Goal: Task Accomplishment & Management: Use online tool/utility

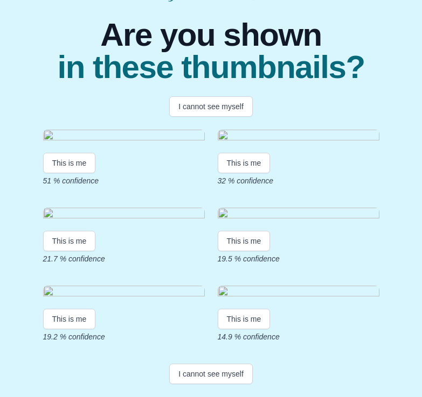
scroll to position [279, 0]
click at [222, 376] on button "I cannot see myself" at bounding box center [210, 374] width 83 height 20
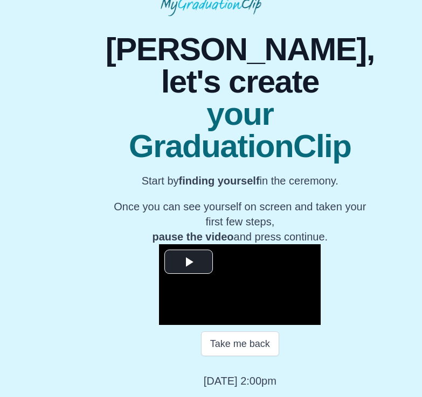
scroll to position [74, 0]
click at [188, 262] on span "Video Player" at bounding box center [188, 262] width 0 height 0
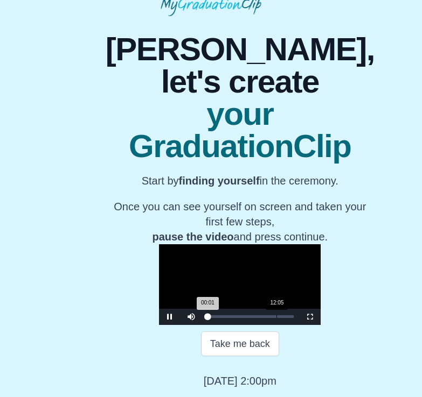
click at [276, 318] on div "12:05" at bounding box center [276, 317] width 1 height 3
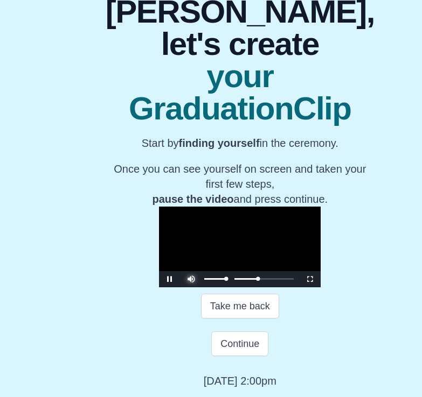
click at [191, 271] on span "Video Player" at bounding box center [191, 271] width 0 height 0
click at [234, 288] on div "Loaded : 0% 13:58 12:35 Progress : 0%" at bounding box center [250, 279] width 97 height 16
click at [234, 288] on div "Loaded : 0% 14:04 14:04 Progress : 0%" at bounding box center [250, 279] width 97 height 16
drag, startPoint x: 234, startPoint y: 346, endPoint x: 244, endPoint y: 346, distance: 10.2
click at [244, 288] on div "Loaded : 0% 15:52 14:04 Progress : 0%" at bounding box center [250, 279] width 97 height 16
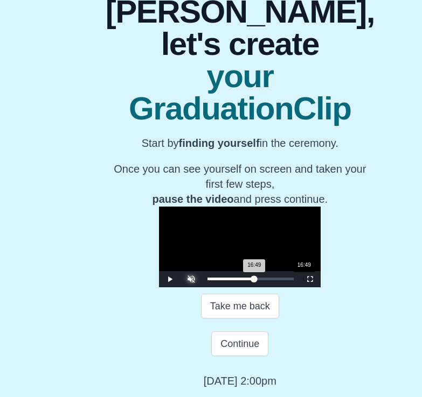
click at [250, 281] on div "Loaded : 0% 16:49 16:49 Progress : 0%" at bounding box center [250, 279] width 86 height 3
click at [319, 281] on div "19:33" at bounding box center [319, 279] width 1 height 3
click at [270, 288] on div "Loaded : 0% 20:24 19:41 Progress : 0%" at bounding box center [250, 279] width 97 height 16
click at [278, 288] on div "Loaded : 0% 21:49 20:46 Progress : 0%" at bounding box center [250, 279] width 97 height 16
click at [341, 281] on div "23:25" at bounding box center [341, 279] width 1 height 3
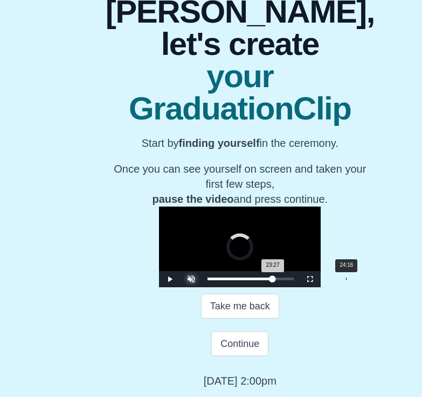
click at [346, 281] on div "24:16" at bounding box center [346, 279] width 1 height 3
drag, startPoint x: 292, startPoint y: 341, endPoint x: 302, endPoint y: 341, distance: 9.2
click at [293, 281] on div "Loaded : 0% 25:53 24:16 Progress : 0%" at bounding box center [250, 279] width 86 height 3
click at [281, 281] on div "26:27 Progress : 0%" at bounding box center [243, 279] width 73 height 3
click at [281, 281] on div "25:53 Progress : 0%" at bounding box center [243, 279] width 73 height 3
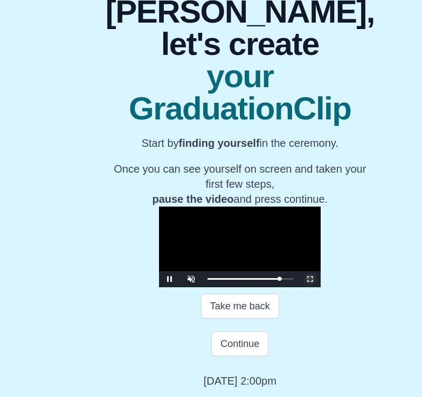
click at [310, 279] on span "Video Player" at bounding box center [310, 279] width 0 height 0
click at [282, 281] on div "26:53 Progress : 0%" at bounding box center [244, 279] width 74 height 3
click at [283, 281] on div "27:12 Progress : 0%" at bounding box center [244, 279] width 75 height 3
click at [283, 281] on div "27:18 Progress : 0%" at bounding box center [245, 279] width 76 height 3
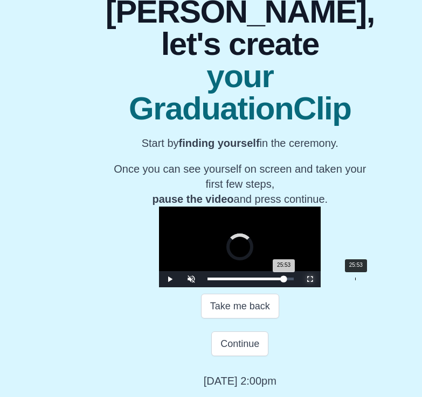
click at [299, 288] on div "Loaded : 0% 25:53 25:53 Progress : 0%" at bounding box center [250, 279] width 97 height 16
click at [287, 288] on div "Loaded : 0% 23:31 25:53 Progress : 0%" at bounding box center [250, 279] width 97 height 16
click at [335, 281] on div "22:29" at bounding box center [335, 279] width 1 height 3
click at [324, 281] on div "20:30" at bounding box center [324, 279] width 1 height 3
click at [309, 281] on div "17:51" at bounding box center [309, 279] width 1 height 3
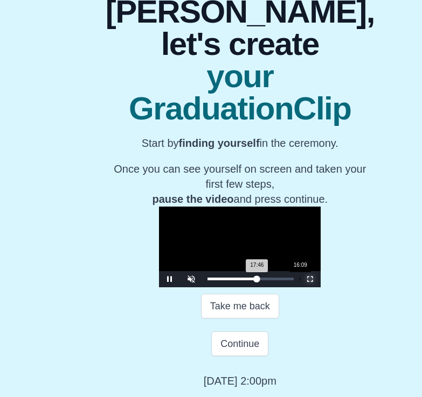
click at [299, 281] on div "16:09" at bounding box center [299, 279] width 1 height 3
click at [306, 281] on div "17:23" at bounding box center [306, 279] width 1 height 3
click at [315, 281] on div "18:53" at bounding box center [315, 279] width 1 height 3
click at [260, 281] on div "19:39 Progress : 0%" at bounding box center [233, 279] width 53 height 3
click at [264, 281] on div "20:18 Progress : 0%" at bounding box center [235, 279] width 57 height 3
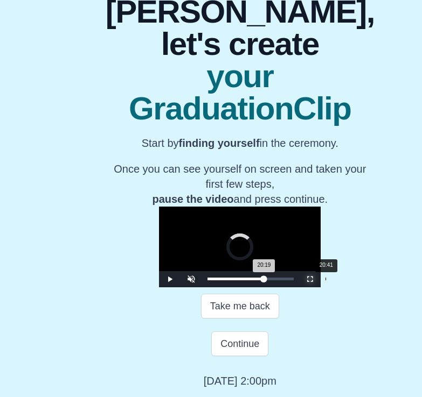
click at [264, 281] on div "20:19 Progress : 0%" at bounding box center [235, 279] width 57 height 3
click at [265, 281] on div "21:04 Progress : 0%" at bounding box center [236, 279] width 58 height 3
drag, startPoint x: 276, startPoint y: 308, endPoint x: 291, endPoint y: 308, distance: 15.1
click at [274, 281] on div "24:05 Progress : 0%" at bounding box center [240, 279] width 67 height 3
click at [274, 281] on div "24:07 Progress : 0%" at bounding box center [240, 279] width 67 height 3
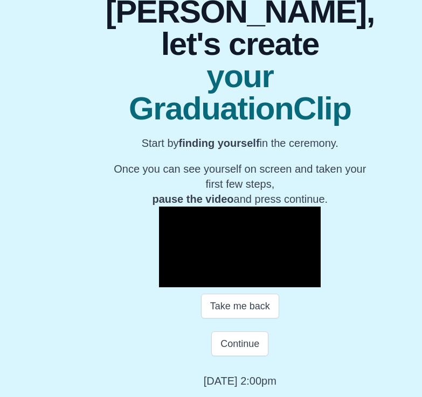
click at [211, 248] on video "Video Player" at bounding box center [240, 247] width 162 height 81
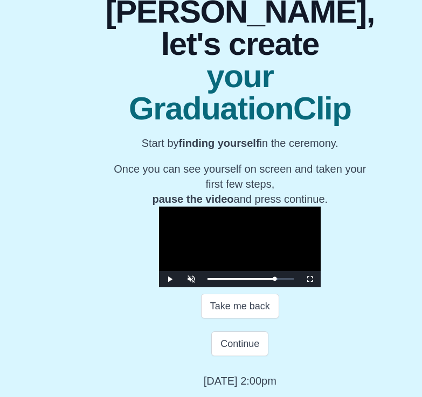
click at [211, 248] on video "Video Player" at bounding box center [240, 247] width 162 height 81
click at [310, 279] on span "Video Player" at bounding box center [310, 279] width 0 height 0
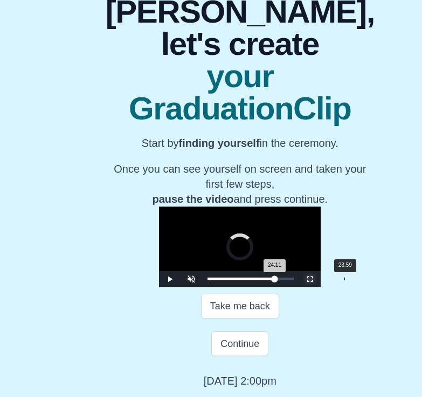
click at [275, 281] on div "24:11 Progress : 0%" at bounding box center [240, 279] width 67 height 3
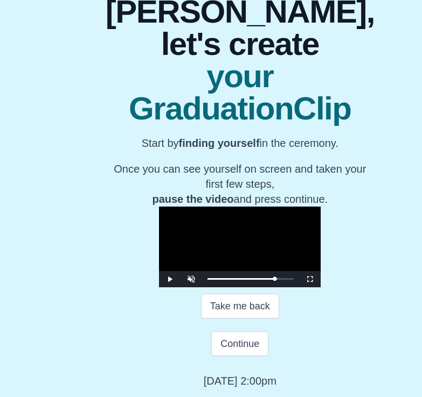
click at [279, 230] on video "Video Player" at bounding box center [240, 247] width 162 height 81
click at [277, 233] on video "Video Player" at bounding box center [240, 247] width 162 height 81
click at [274, 281] on div "24:06 Progress : 0%" at bounding box center [240, 279] width 67 height 3
click at [252, 239] on video "Video Player" at bounding box center [240, 247] width 162 height 81
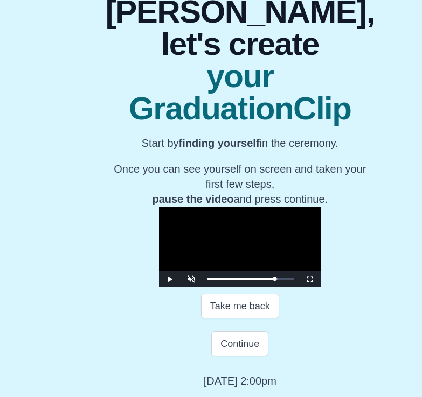
click at [252, 239] on video "Video Player" at bounding box center [240, 247] width 162 height 81
click at [274, 281] on div "23:48 Progress : 0%" at bounding box center [240, 279] width 67 height 3
click at [270, 247] on video "Video Player" at bounding box center [240, 247] width 162 height 81
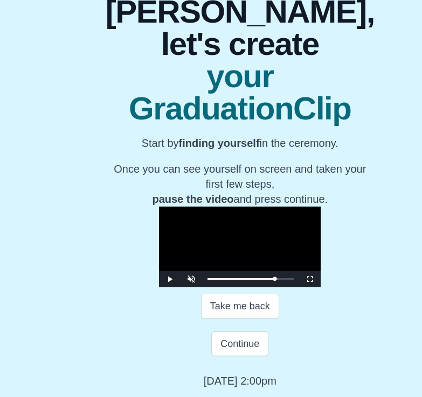
click at [246, 255] on video "Video Player" at bounding box center [240, 247] width 162 height 81
click at [220, 343] on button "Continue" at bounding box center [239, 344] width 57 height 25
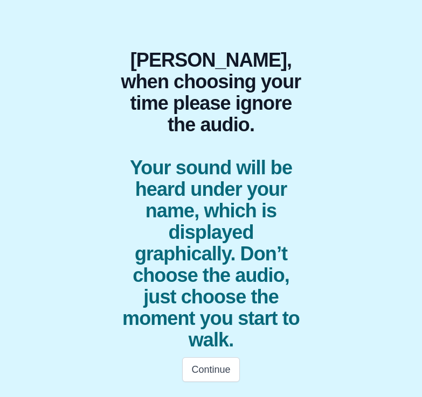
scroll to position [55, 0]
click at [221, 369] on button "Continue" at bounding box center [210, 370] width 57 height 25
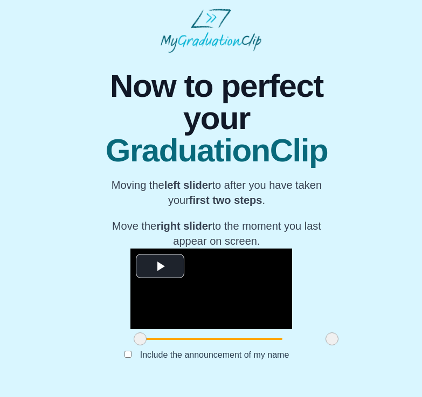
scroll to position [31, 0]
click at [160, 266] on span "Video Player" at bounding box center [160, 266] width 0 height 0
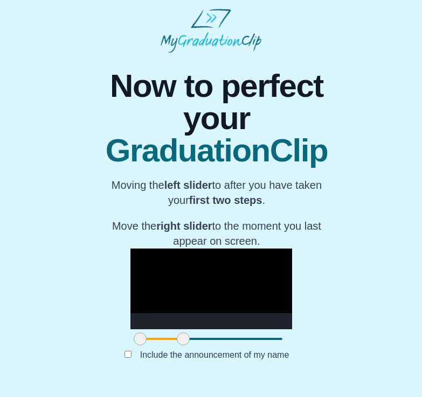
drag, startPoint x: 305, startPoint y: 351, endPoint x: 157, endPoint y: 350, distance: 148.6
click at [177, 346] on span at bounding box center [183, 339] width 13 height 13
drag, startPoint x: 155, startPoint y: 346, endPoint x: 321, endPoint y: 342, distance: 167.0
click at [321, 342] on div "**********" at bounding box center [211, 218] width 404 height 330
click at [191, 285] on video "Video Player" at bounding box center [211, 289] width 162 height 81
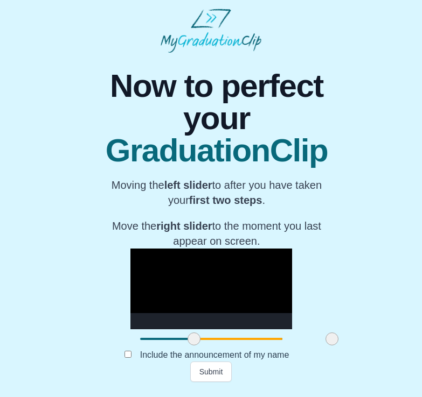
drag, startPoint x: 113, startPoint y: 347, endPoint x: 167, endPoint y: 352, distance: 54.1
click at [184, 349] on div at bounding box center [193, 339] width 19 height 19
click at [175, 286] on video "Video Player" at bounding box center [211, 289] width 162 height 81
drag, startPoint x: 167, startPoint y: 343, endPoint x: 160, endPoint y: 344, distance: 7.0
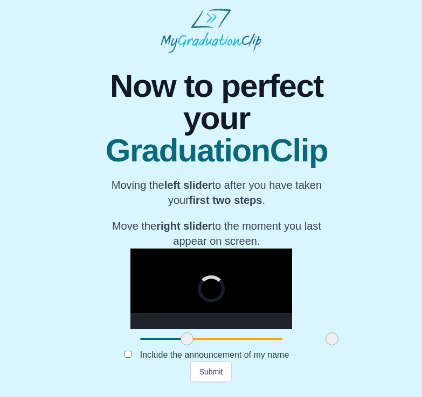
click at [180, 344] on span at bounding box center [186, 339] width 13 height 13
drag, startPoint x: 160, startPoint y: 347, endPoint x: 155, endPoint y: 347, distance: 5.4
click at [175, 346] on span at bounding box center [181, 339] width 13 height 13
drag, startPoint x: 155, startPoint y: 347, endPoint x: 149, endPoint y: 348, distance: 5.5
click at [170, 346] on span at bounding box center [176, 339] width 13 height 13
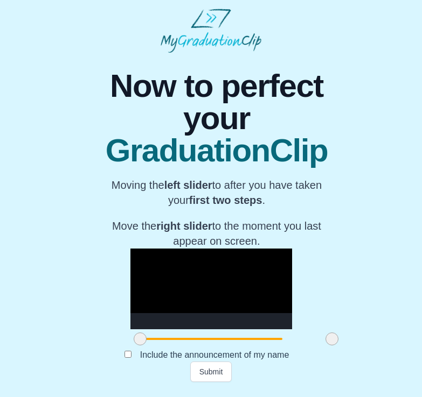
drag, startPoint x: 149, startPoint y: 348, endPoint x: 91, endPoint y: 355, distance: 58.5
click at [91, 355] on div "**********" at bounding box center [211, 218] width 404 height 330
click at [124, 362] on div "Include the announcement of my name" at bounding box center [211, 355] width 211 height 13
click at [188, 304] on video "Video Player" at bounding box center [211, 289] width 162 height 81
drag, startPoint x: 111, startPoint y: 347, endPoint x: 48, endPoint y: 340, distance: 62.8
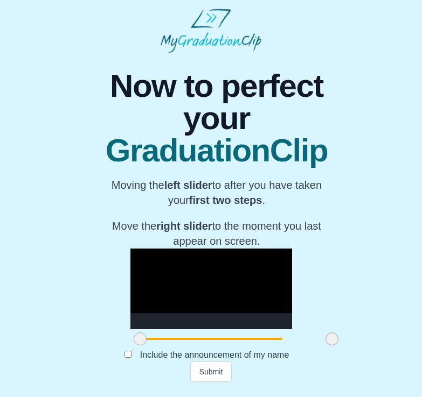
click at [48, 340] on div "**********" at bounding box center [211, 218] width 404 height 330
click at [219, 284] on video "Video Player" at bounding box center [211, 289] width 162 height 81
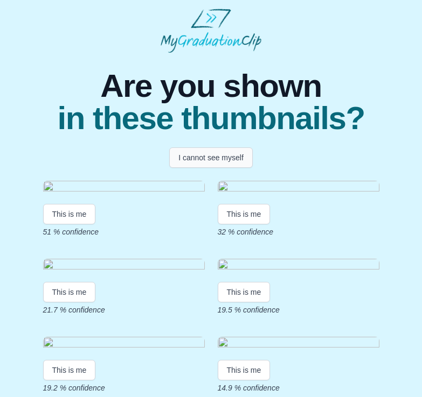
scroll to position [279, 0]
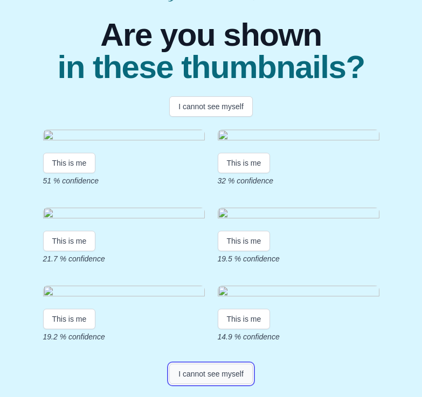
click at [207, 374] on button "I cannot see myself" at bounding box center [210, 374] width 83 height 20
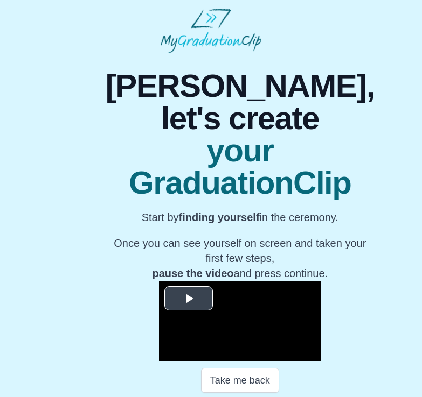
click at [184, 299] on video "Video Player" at bounding box center [240, 321] width 162 height 81
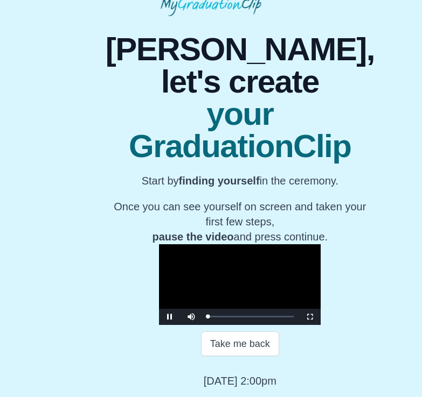
scroll to position [74, 0]
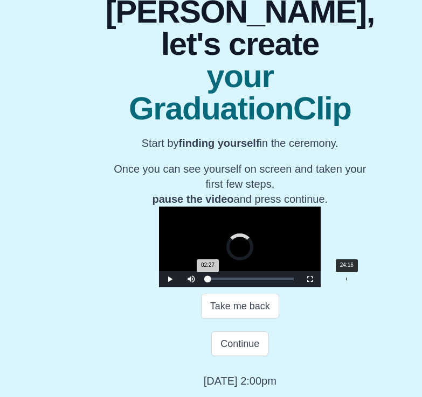
drag, startPoint x: 181, startPoint y: 342, endPoint x: 292, endPoint y: 345, distance: 111.5
click at [292, 288] on div "Loaded : 0% 24:16 02:27 Progress : 0%" at bounding box center [250, 279] width 97 height 16
drag, startPoint x: 292, startPoint y: 345, endPoint x: 311, endPoint y: 349, distance: 19.2
click at [311, 349] on div "**********" at bounding box center [211, 183] width 211 height 410
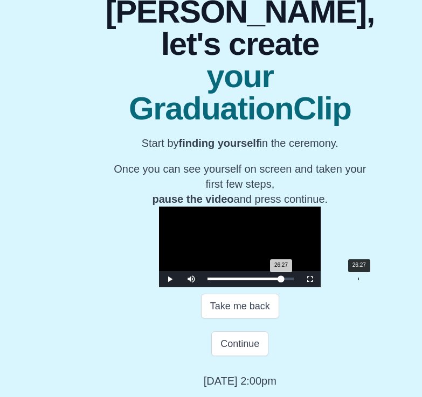
drag, startPoint x: 313, startPoint y: 342, endPoint x: 305, endPoint y: 342, distance: 8.6
click at [281, 281] on div "26:27 Progress : 0%" at bounding box center [243, 279] width 73 height 3
drag, startPoint x: 305, startPoint y: 342, endPoint x: 290, endPoint y: 342, distance: 15.1
click at [274, 281] on div "23:54 Progress : 0%" at bounding box center [240, 279] width 67 height 3
click at [274, 281] on div "23:48 Progress : 0%" at bounding box center [240, 279] width 66 height 3
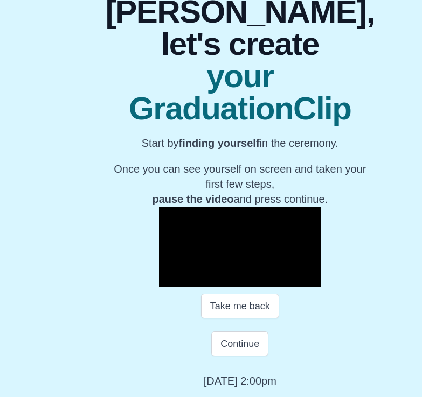
click at [281, 284] on video "Video Player" at bounding box center [240, 247] width 162 height 81
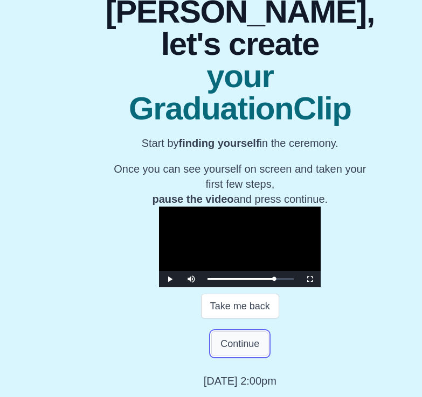
click at [225, 356] on button "Continue" at bounding box center [239, 344] width 57 height 25
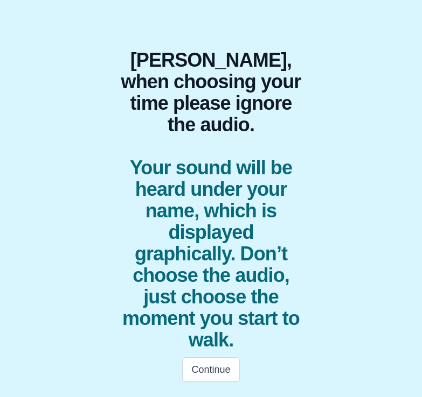
scroll to position [55, 0]
click at [212, 367] on button "Continue" at bounding box center [210, 370] width 57 height 25
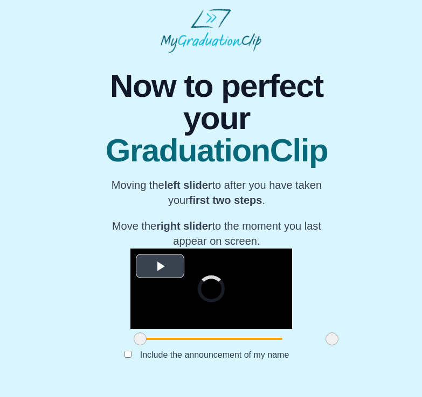
click at [160, 266] on span "Video Player" at bounding box center [160, 266] width 0 height 0
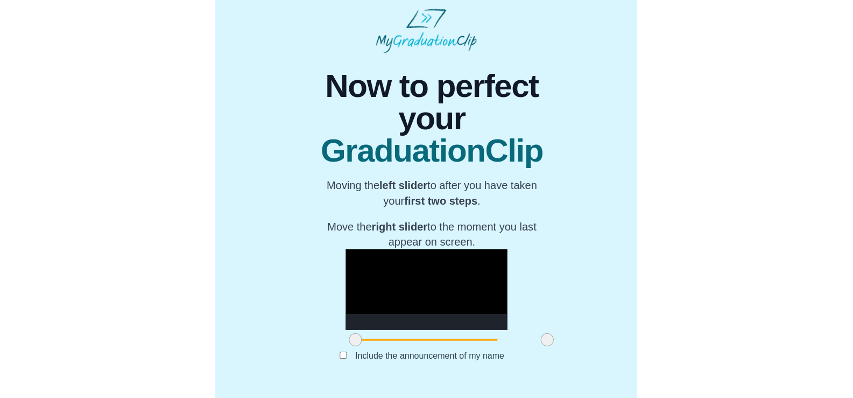
scroll to position [31, 0]
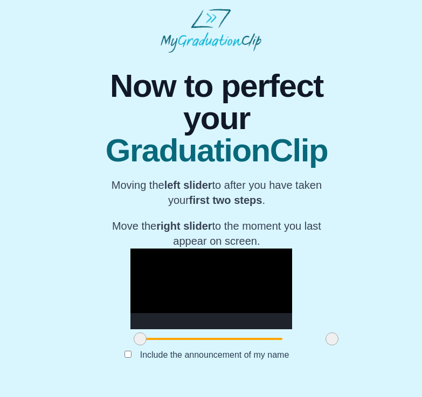
click at [240, 258] on video "Video Player" at bounding box center [211, 289] width 162 height 81
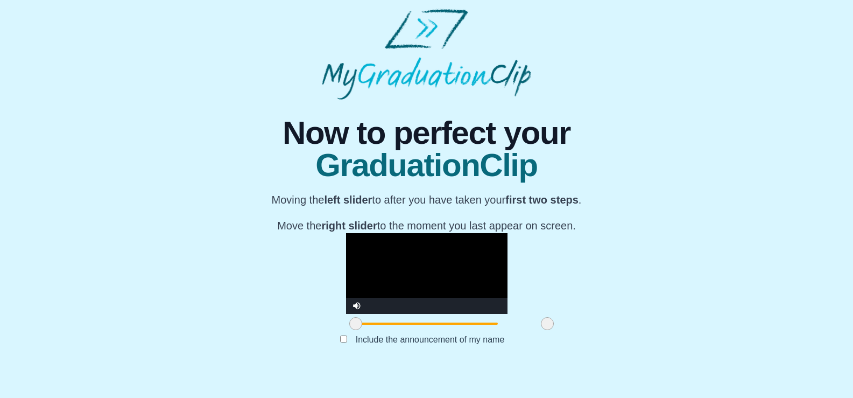
scroll to position [137, 0]
click at [415, 249] on video "Video Player" at bounding box center [427, 273] width 162 height 81
drag, startPoint x: 414, startPoint y: 343, endPoint x: 425, endPoint y: 346, distance: 11.6
click at [425, 333] on div at bounding box center [427, 323] width 162 height 19
drag, startPoint x: 417, startPoint y: 348, endPoint x: 426, endPoint y: 347, distance: 9.7
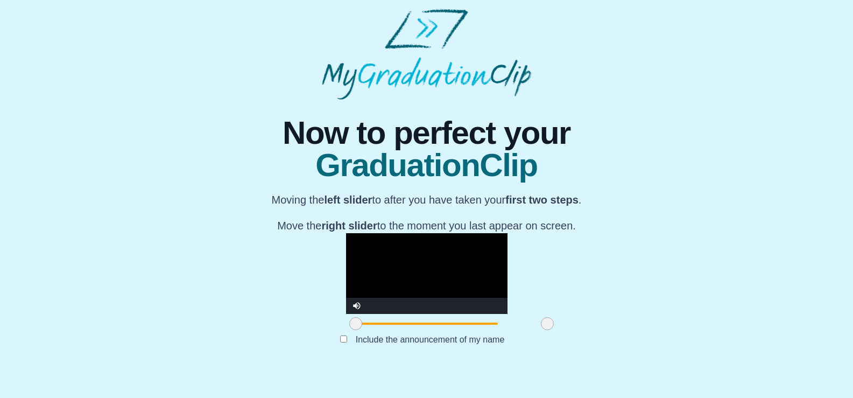
click at [426, 333] on div at bounding box center [427, 323] width 162 height 19
click at [393, 252] on video "Video Player" at bounding box center [427, 273] width 162 height 81
drag, startPoint x: 416, startPoint y: 344, endPoint x: 431, endPoint y: 342, distance: 15.1
click at [429, 333] on div at bounding box center [427, 323] width 162 height 19
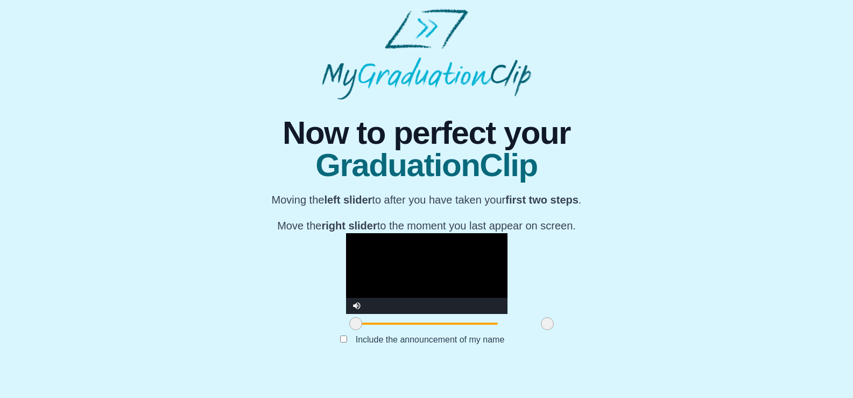
click at [429, 333] on div at bounding box center [427, 323] width 162 height 19
click at [401, 233] on video "Video Player" at bounding box center [427, 273] width 162 height 81
click at [346, 251] on video "Video Player" at bounding box center [427, 273] width 162 height 81
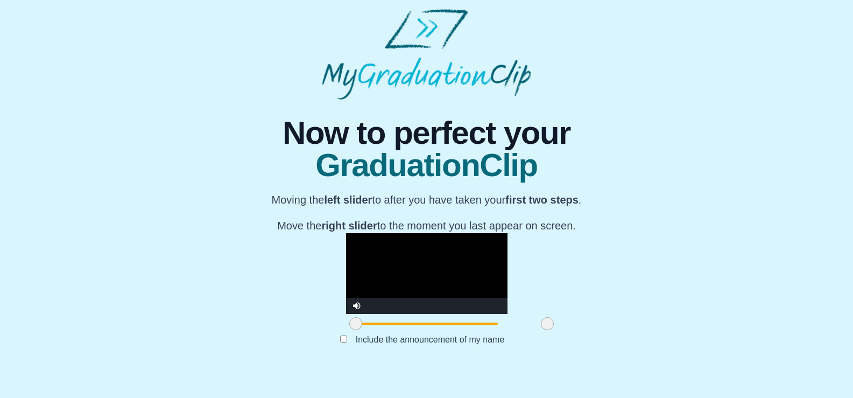
click at [353, 233] on video "Video Player" at bounding box center [427, 273] width 162 height 81
click at [376, 348] on label "Include the announcement of my name" at bounding box center [430, 340] width 166 height 18
click at [429, 130] on span "Now to perfect your" at bounding box center [427, 133] width 310 height 32
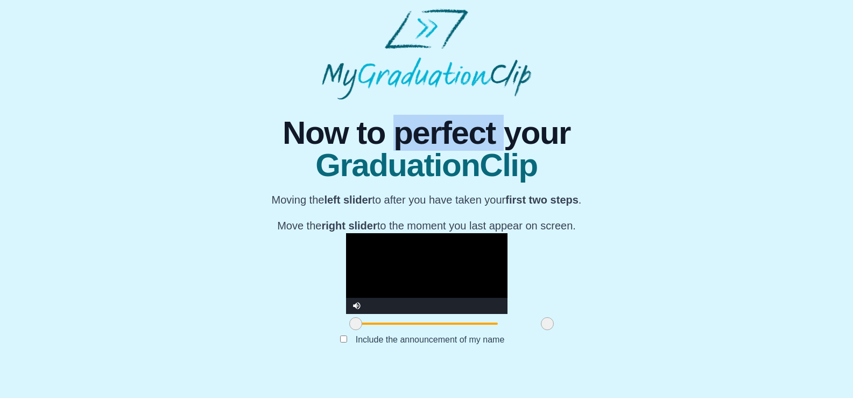
click at [429, 130] on span "Now to perfect your" at bounding box center [427, 133] width 310 height 32
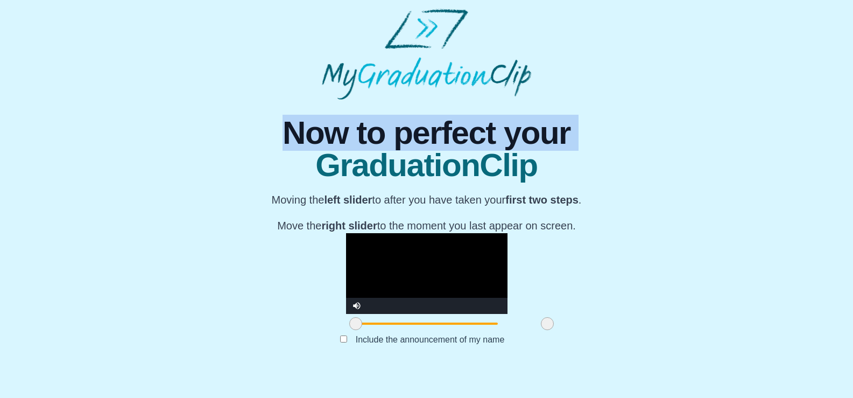
click at [429, 130] on span "Now to perfect your" at bounding box center [427, 133] width 310 height 32
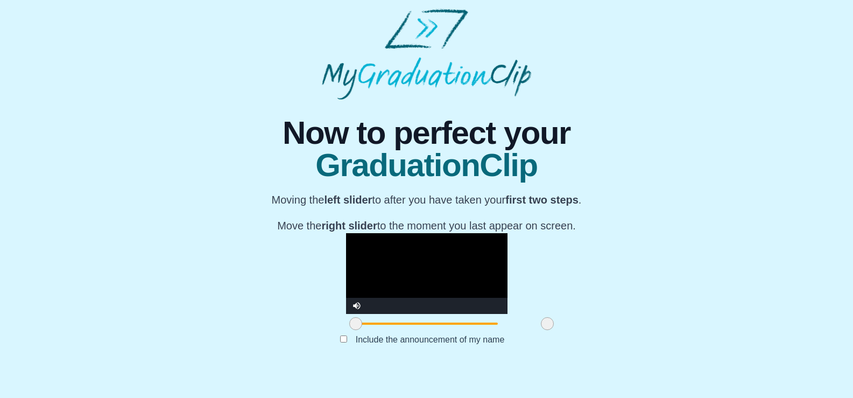
click at [429, 178] on span "GraduationClip" at bounding box center [427, 165] width 310 height 32
click at [429, 233] on video "Video Player" at bounding box center [427, 273] width 162 height 81
drag, startPoint x: 414, startPoint y: 349, endPoint x: 423, endPoint y: 352, distance: 9.4
click at [429, 333] on div at bounding box center [547, 323] width 19 height 19
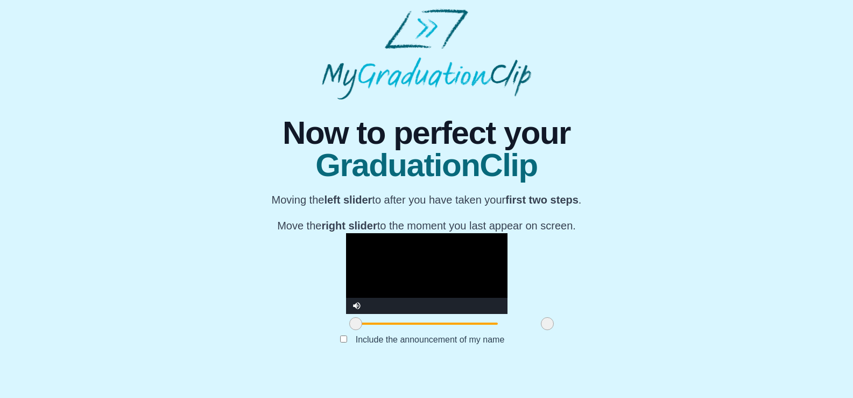
drag, startPoint x: 419, startPoint y: 347, endPoint x: 429, endPoint y: 291, distance: 56.4
click at [428, 333] on div at bounding box center [427, 323] width 162 height 19
click at [429, 272] on video "Video Player" at bounding box center [427, 273] width 162 height 81
drag, startPoint x: 412, startPoint y: 346, endPoint x: 438, endPoint y: 337, distance: 27.6
click at [429, 333] on div at bounding box center [427, 323] width 162 height 19
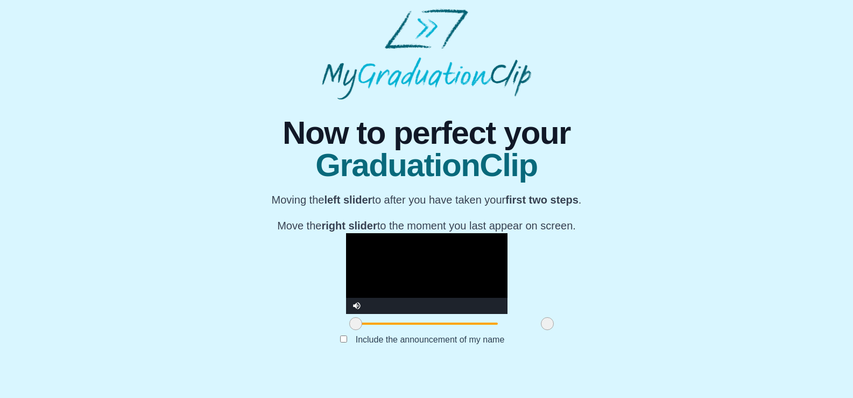
click at [429, 254] on video "Video Player" at bounding box center [427, 273] width 162 height 81
click at [419, 31] on img at bounding box center [426, 54] width 209 height 91
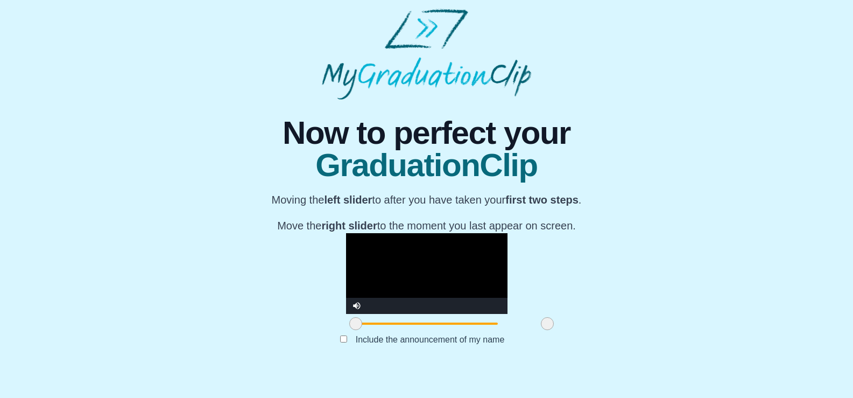
click at [419, 31] on img at bounding box center [426, 54] width 209 height 91
click at [345, 346] on div "Include the announcement of my name" at bounding box center [426, 339] width 427 height 13
click at [339, 346] on div "Include the announcement of my name" at bounding box center [426, 339] width 427 height 13
click at [381, 233] on video "Video Player" at bounding box center [427, 273] width 162 height 81
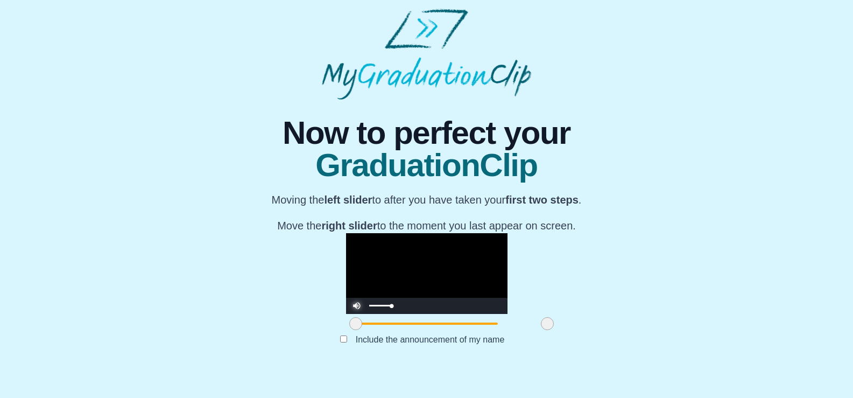
click at [357, 298] on span "Video Player" at bounding box center [357, 298] width 0 height 0
click at [369, 246] on video "Video Player" at bounding box center [427, 273] width 162 height 81
click at [402, 233] on video "Video Player" at bounding box center [427, 273] width 162 height 81
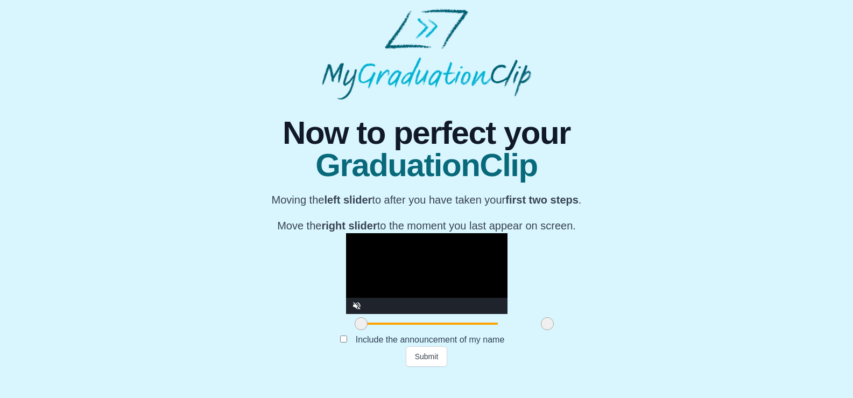
click at [355, 330] on span at bounding box center [361, 323] width 13 height 13
click at [366, 233] on video "Video Player" at bounding box center [427, 273] width 162 height 81
click at [357, 298] on span "Video Player" at bounding box center [357, 298] width 0 height 0
click at [346, 233] on video "Video Player" at bounding box center [427, 273] width 162 height 81
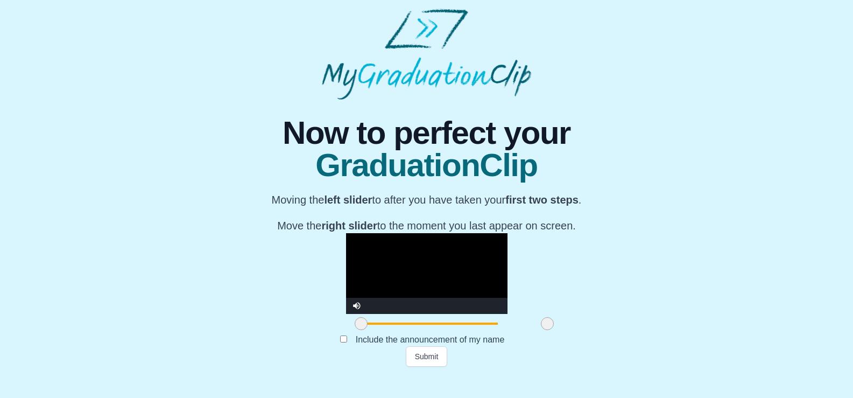
click at [346, 237] on video "Video Player" at bounding box center [427, 273] width 162 height 81
click at [420, 367] on button "Submit" at bounding box center [427, 356] width 42 height 20
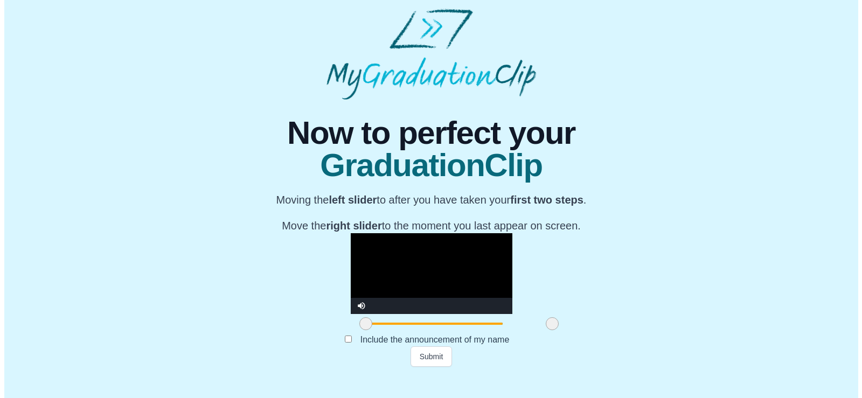
scroll to position [0, 0]
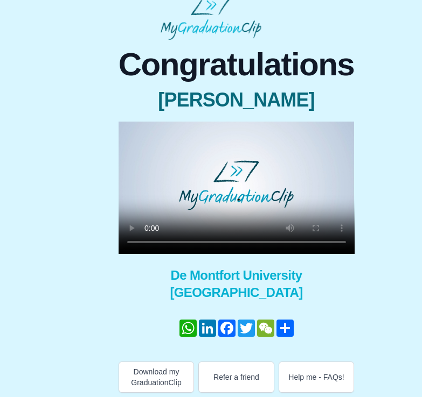
scroll to position [19, 0]
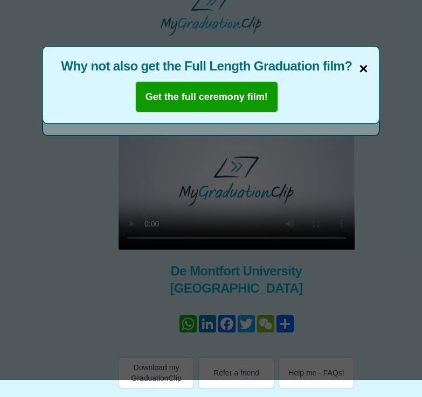
click at [366, 69] on span "×" at bounding box center [363, 69] width 9 height 23
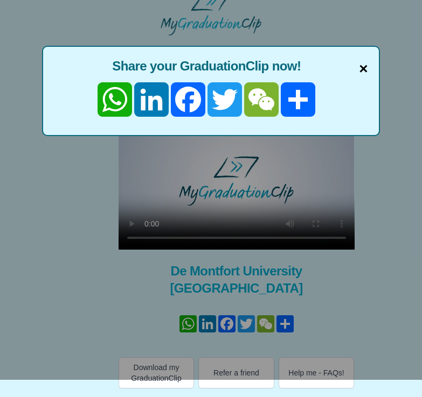
click at [363, 71] on span "×" at bounding box center [363, 69] width 9 height 23
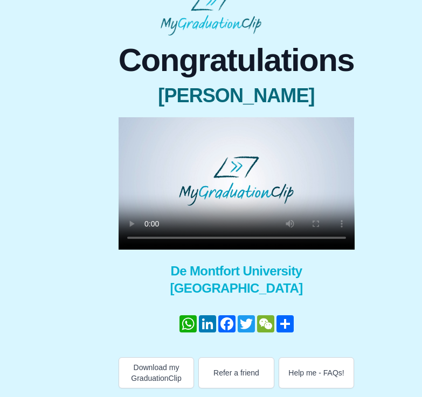
click at [291, 199] on video at bounding box center [236, 183] width 236 height 132
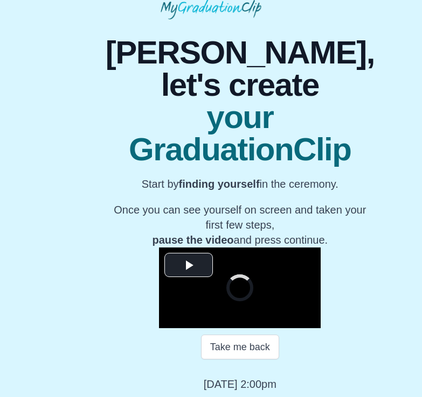
scroll to position [74, 0]
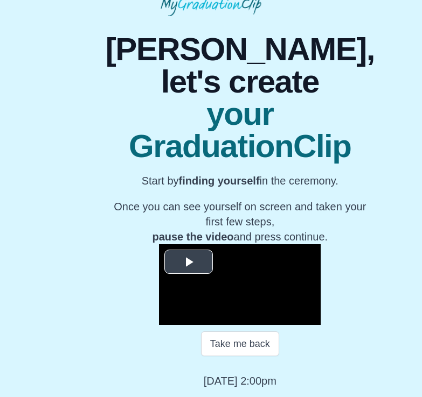
click at [188, 262] on span "Video Player" at bounding box center [188, 262] width 0 height 0
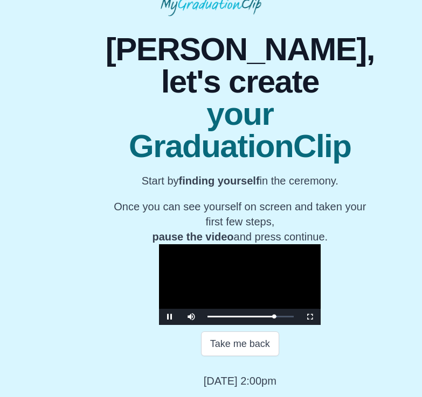
click at [288, 256] on video "Video Player" at bounding box center [240, 284] width 162 height 81
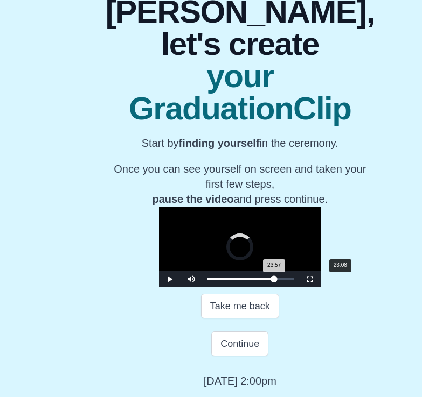
click at [274, 281] on div "23:57 Progress : 0%" at bounding box center [240, 279] width 66 height 3
click at [275, 288] on video "Video Player" at bounding box center [240, 247] width 162 height 81
click at [273, 281] on div "23:48 Progress : 0%" at bounding box center [240, 279] width 66 height 3
click at [252, 267] on video "Video Player" at bounding box center [240, 247] width 162 height 81
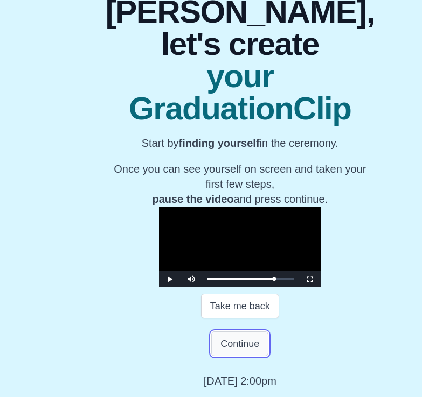
click at [226, 356] on button "Continue" at bounding box center [239, 344] width 57 height 25
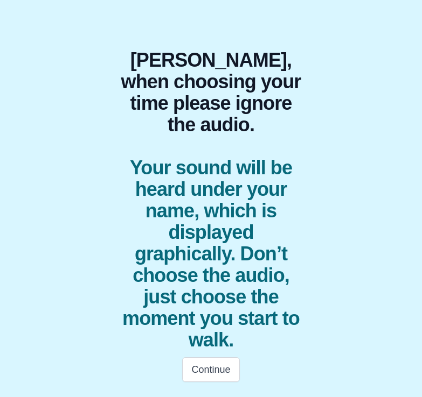
scroll to position [55, 0]
click at [226, 370] on button "Continue" at bounding box center [210, 370] width 57 height 25
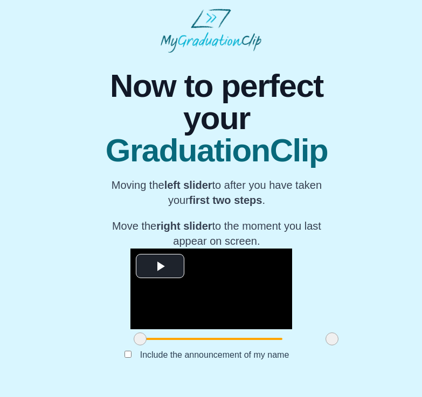
scroll to position [31, 0]
click at [160, 266] on span "Video Player" at bounding box center [160, 266] width 0 height 0
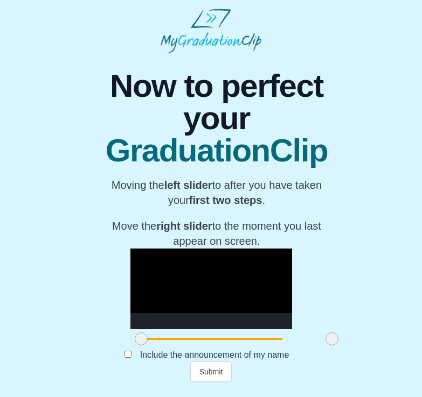
click at [135, 345] on span at bounding box center [141, 339] width 13 height 13
click at [155, 288] on video "Video Player" at bounding box center [211, 289] width 162 height 81
click at [138, 346] on span at bounding box center [144, 339] width 13 height 13
drag, startPoint x: 119, startPoint y: 348, endPoint x: 155, endPoint y: 352, distance: 35.8
click at [173, 346] on span at bounding box center [179, 339] width 13 height 13
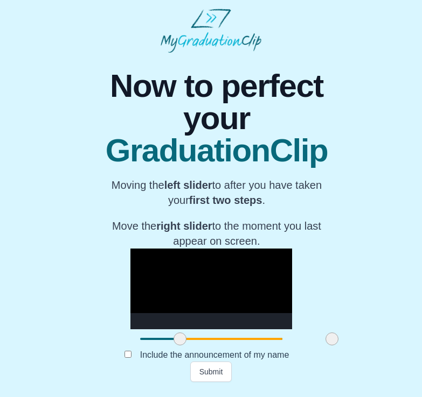
click at [183, 282] on video "Video Player" at bounding box center [211, 289] width 162 height 81
click at [187, 279] on video "Video Player" at bounding box center [211, 289] width 162 height 81
drag, startPoint x: 309, startPoint y: 348, endPoint x: 320, endPoint y: 348, distance: 10.8
click at [320, 348] on div "**********" at bounding box center [211, 218] width 404 height 330
click at [211, 382] on button "Submit" at bounding box center [211, 372] width 42 height 20
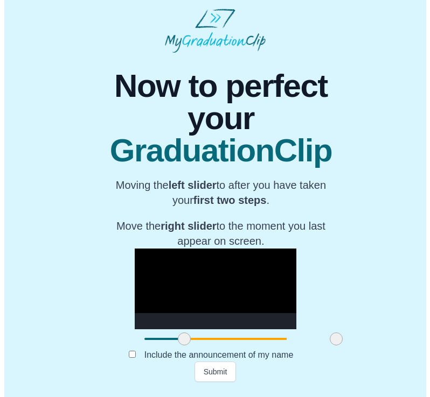
scroll to position [0, 0]
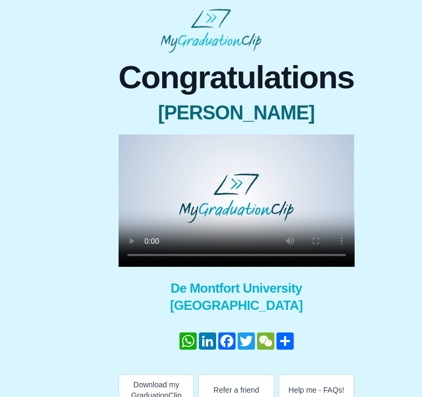
click at [186, 197] on video at bounding box center [236, 201] width 236 height 132
click at [192, 174] on video at bounding box center [236, 201] width 236 height 132
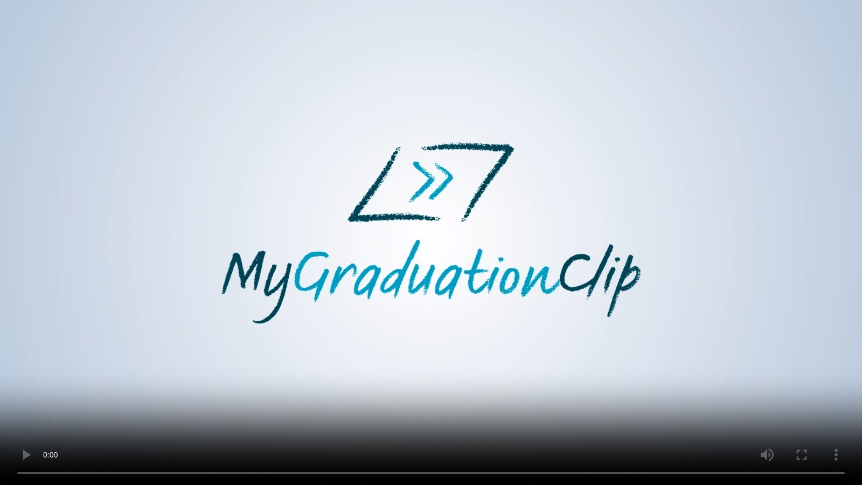
click at [193, 239] on video at bounding box center [431, 242] width 862 height 485
drag, startPoint x: 226, startPoint y: 256, endPoint x: 233, endPoint y: 256, distance: 7.0
click at [233, 256] on video at bounding box center [431, 242] width 862 height 485
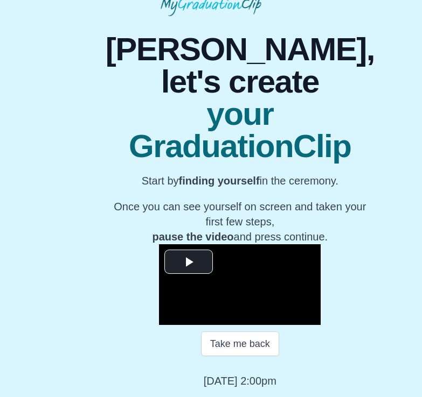
scroll to position [74, 0]
click at [188, 262] on span "Video Player" at bounding box center [188, 262] width 0 height 0
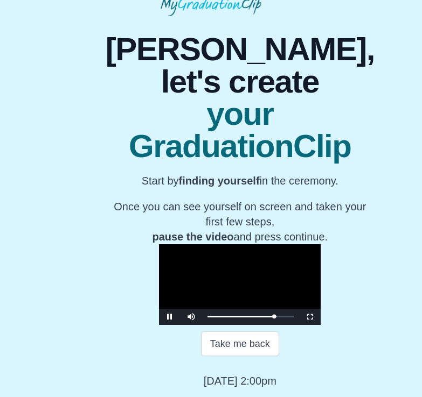
click at [173, 277] on video "Video Player" at bounding box center [240, 284] width 162 height 81
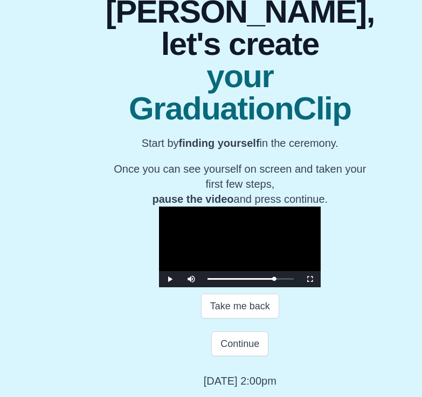
scroll to position [0, 0]
click at [274, 281] on div "24:05 Progress : 0%" at bounding box center [240, 279] width 67 height 3
click at [254, 228] on video "Video Player" at bounding box center [240, 247] width 162 height 81
click at [274, 281] on div "24:06 Progress : 0%" at bounding box center [240, 279] width 67 height 3
click at [272, 281] on div "24:05 Progress : 0%" at bounding box center [239, 279] width 65 height 3
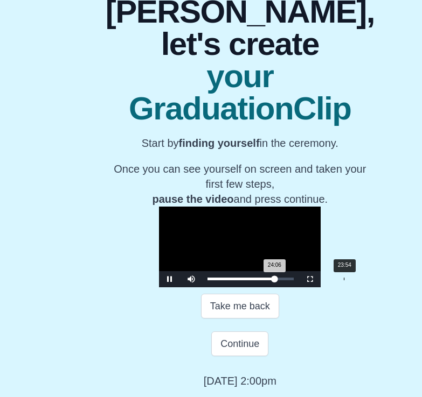
click at [274, 281] on div "24:06 Progress : 0%" at bounding box center [240, 279] width 67 height 3
click at [264, 229] on video "Video Player" at bounding box center [240, 247] width 162 height 81
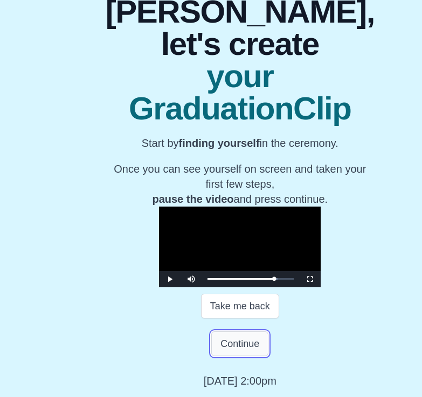
click at [237, 353] on button "Continue" at bounding box center [239, 344] width 57 height 25
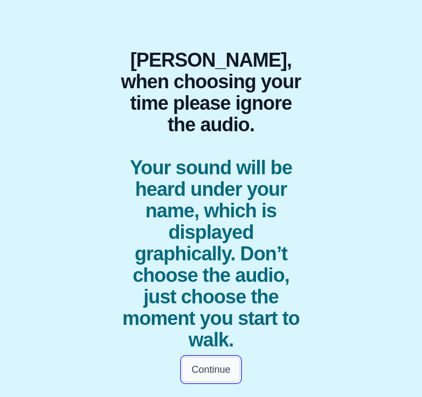
click at [213, 368] on button "Continue" at bounding box center [210, 370] width 57 height 25
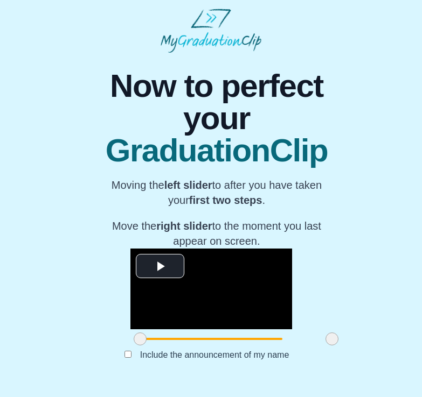
scroll to position [31, 0]
click at [160, 266] on span "Video Player" at bounding box center [160, 266] width 0 height 0
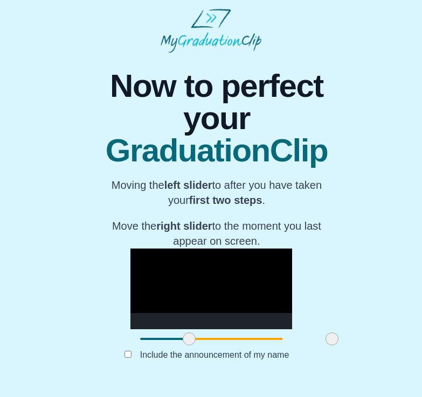
drag, startPoint x: 116, startPoint y: 346, endPoint x: 165, endPoint y: 347, distance: 49.0
click at [183, 346] on span at bounding box center [189, 339] width 13 height 13
click at [270, 272] on video "Video Player" at bounding box center [211, 289] width 162 height 81
drag, startPoint x: 308, startPoint y: 347, endPoint x: 290, endPoint y: 351, distance: 18.7
click at [307, 346] on span at bounding box center [313, 339] width 13 height 13
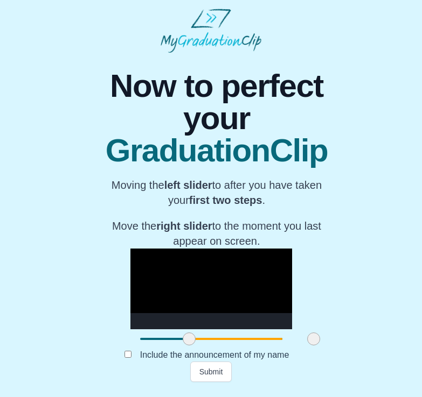
click at [236, 270] on video "Video Player" at bounding box center [211, 289] width 162 height 81
click at [216, 382] on button "Submit" at bounding box center [211, 372] width 42 height 20
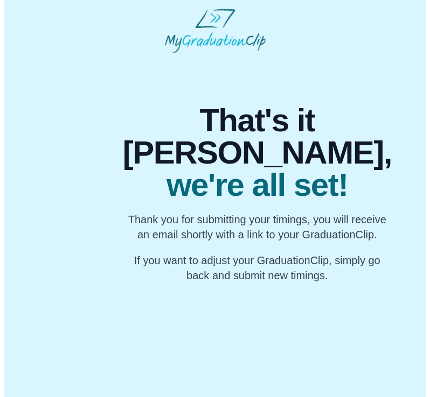
scroll to position [0, 0]
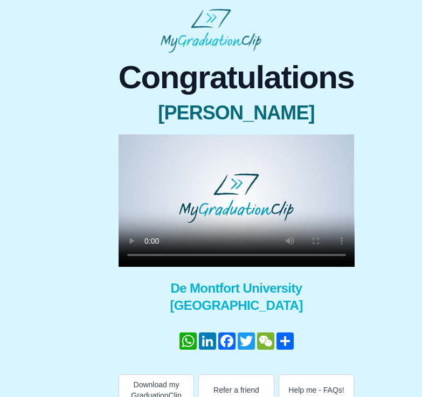
click at [255, 220] on video at bounding box center [236, 201] width 236 height 132
click at [260, 210] on video at bounding box center [236, 201] width 236 height 132
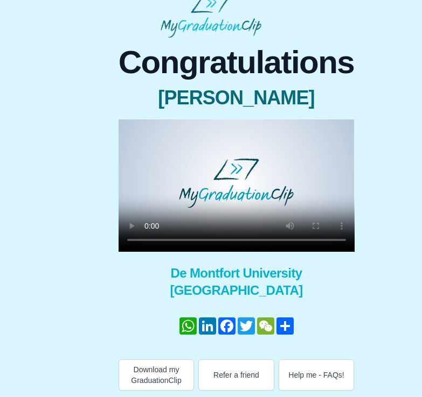
scroll to position [19, 0]
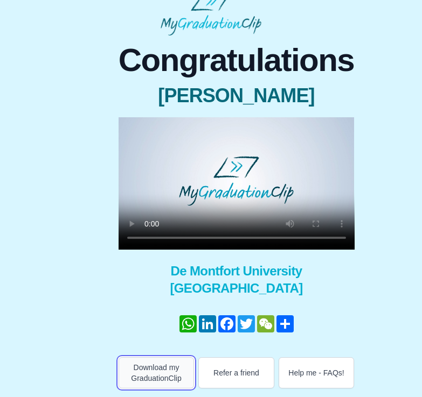
click at [145, 370] on button "Download my GraduationClip" at bounding box center [156, 373] width 76 height 31
click at [313, 192] on video at bounding box center [236, 183] width 236 height 132
click at [310, 176] on video at bounding box center [236, 183] width 236 height 132
